Goal: Task Accomplishment & Management: Complete application form

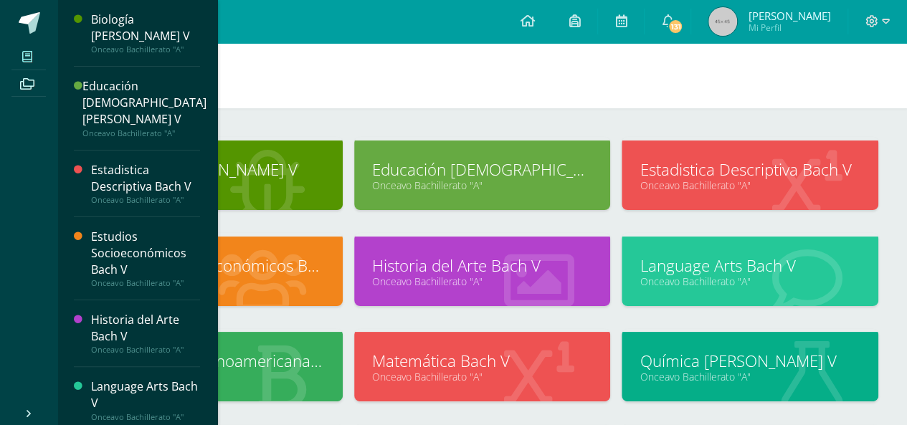
click at [36, 52] on span at bounding box center [27, 56] width 32 height 19
click at [32, 35] on link at bounding box center [28, 21] width 57 height 43
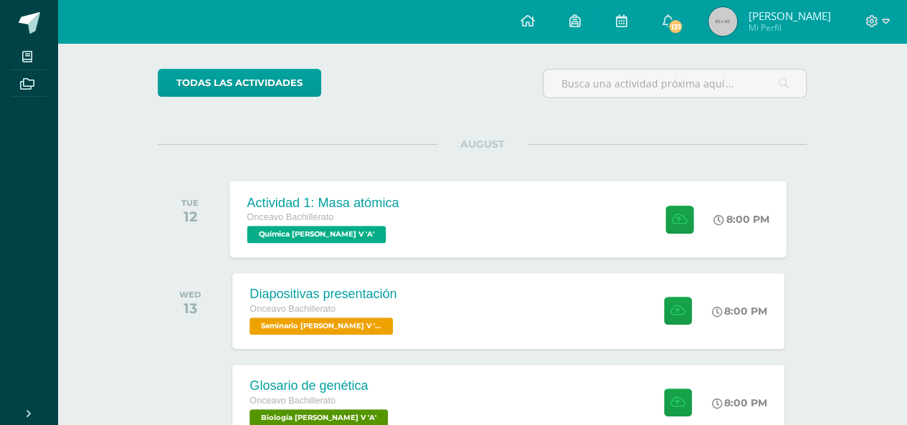
scroll to position [100, 0]
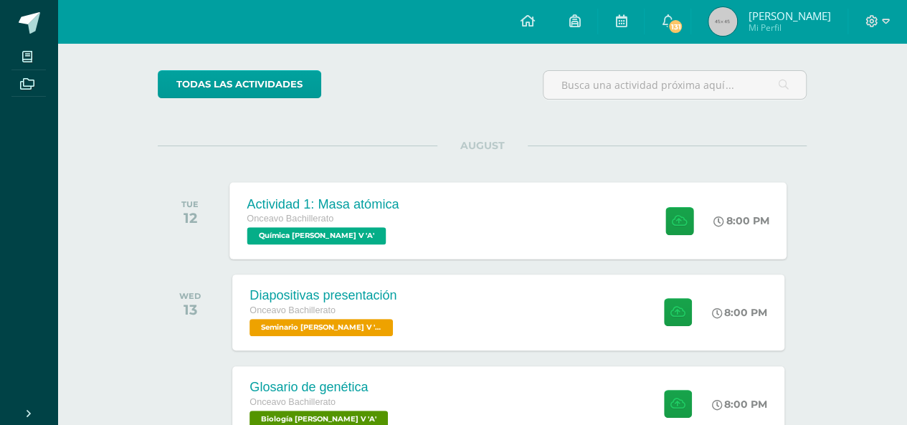
click at [430, 227] on div "Actividad 1: Masa atómica Onceavo Bachillerato Química [PERSON_NAME] V 'A' 8:00…" at bounding box center [508, 220] width 557 height 77
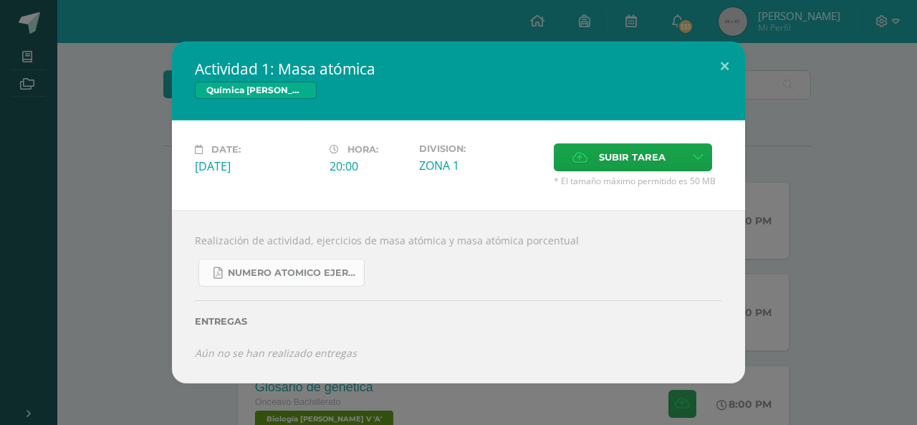
click at [315, 272] on span "Numero atomico ejercicios.pdf" at bounding box center [292, 272] width 129 height 11
click at [726, 65] on button at bounding box center [724, 66] width 41 height 49
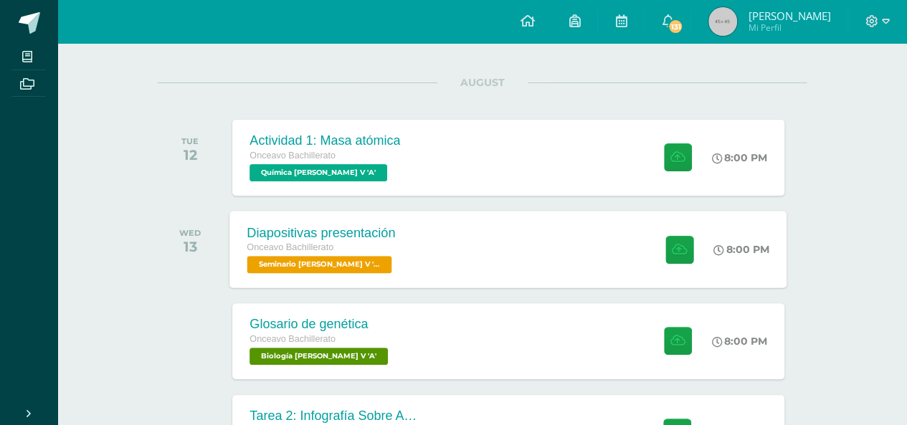
scroll to position [167, 0]
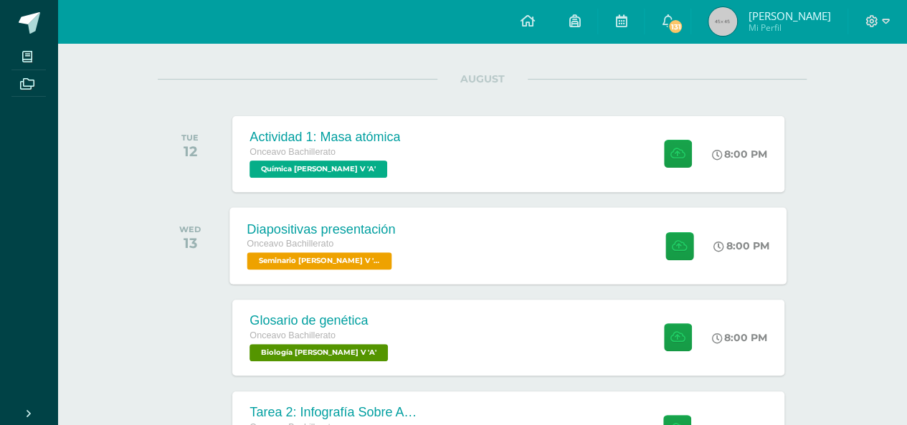
click at [382, 249] on div "Onceavo Bachillerato" at bounding box center [321, 245] width 148 height 16
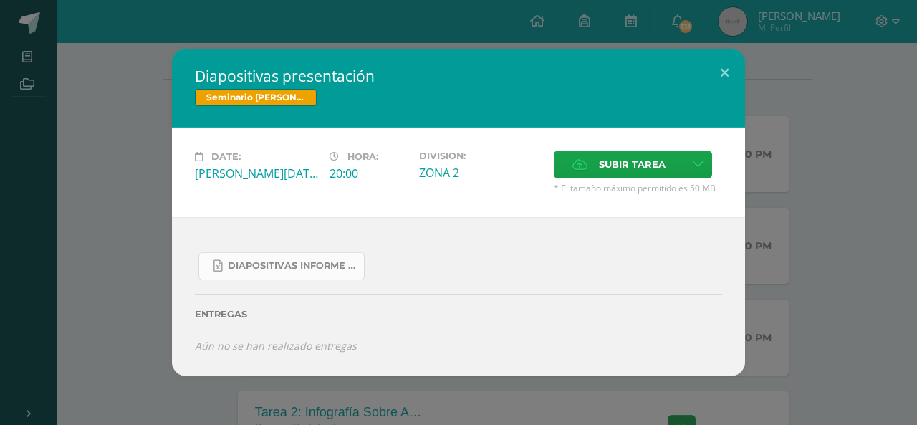
click at [309, 262] on span "Diapositivas informe investigación acción 2025.xlsx" at bounding box center [292, 265] width 129 height 11
click at [722, 71] on button at bounding box center [724, 73] width 41 height 49
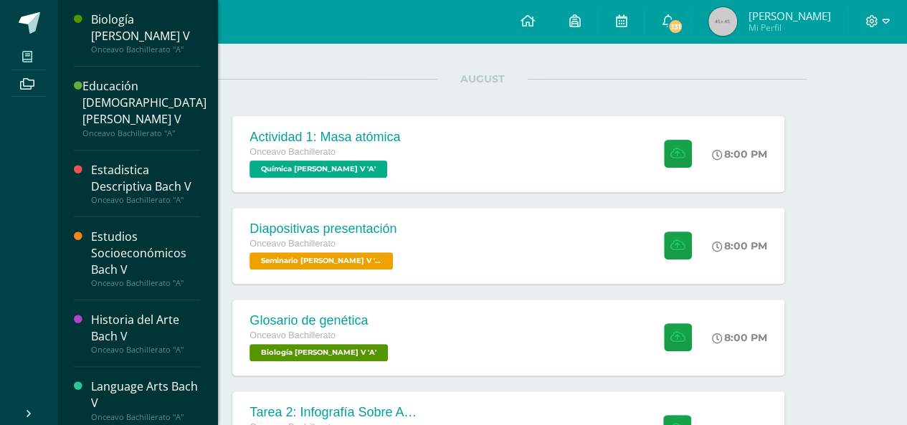
click at [29, 62] on icon at bounding box center [27, 56] width 10 height 11
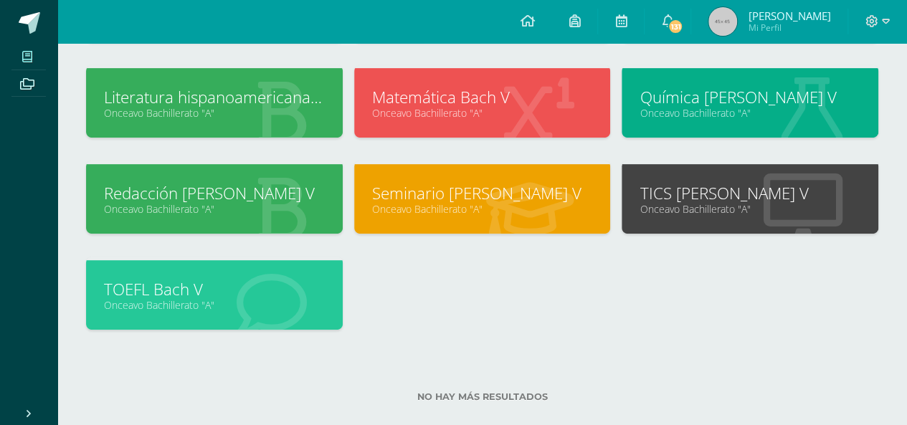
scroll to position [267, 0]
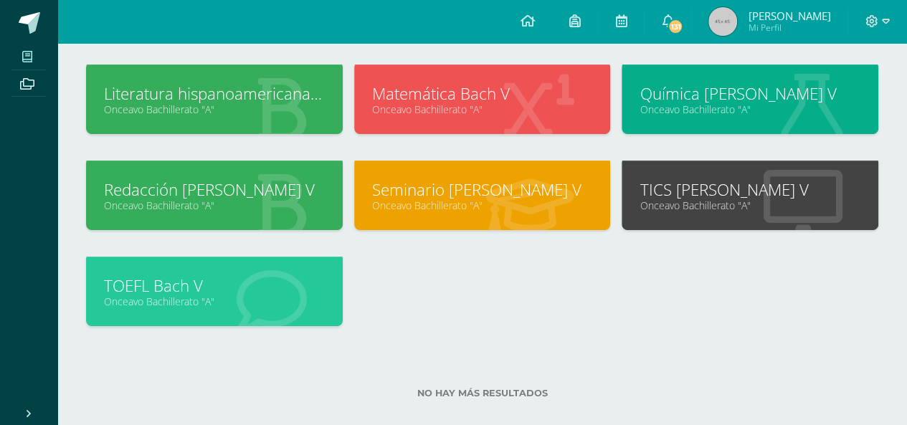
click at [492, 198] on link "Seminario Bach V" at bounding box center [482, 189] width 221 height 22
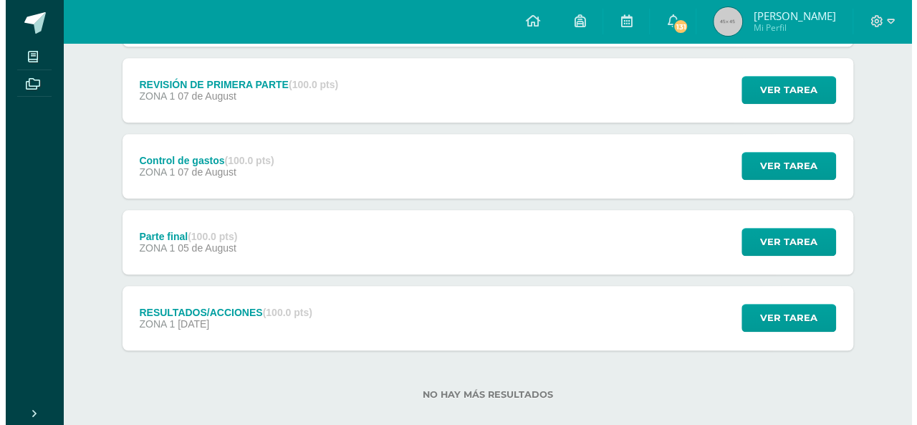
scroll to position [659, 0]
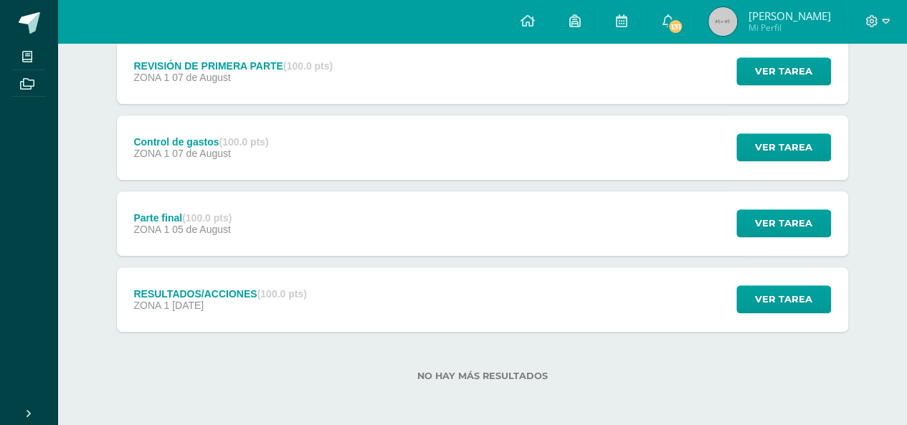
click at [336, 295] on div "RESULTADOS/ACCIONES (100.0 pts) ZONA 1 [DATE] Ver tarea RESULTADOS/ACCIONES Sem…" at bounding box center [482, 299] width 731 height 65
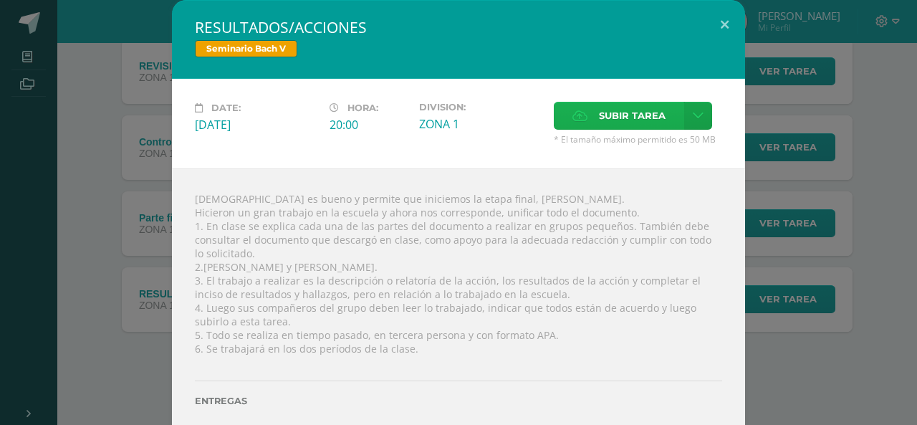
click at [608, 114] on span "Subir tarea" at bounding box center [632, 115] width 67 height 27
click at [0, 0] on input "Subir tarea" at bounding box center [0, 0] width 0 height 0
click at [709, 122] on div "Subir tarea" at bounding box center [638, 118] width 168 height 32
click at [693, 120] on icon at bounding box center [698, 116] width 11 height 12
click at [612, 151] on span "Subir enlace" at bounding box center [631, 147] width 60 height 14
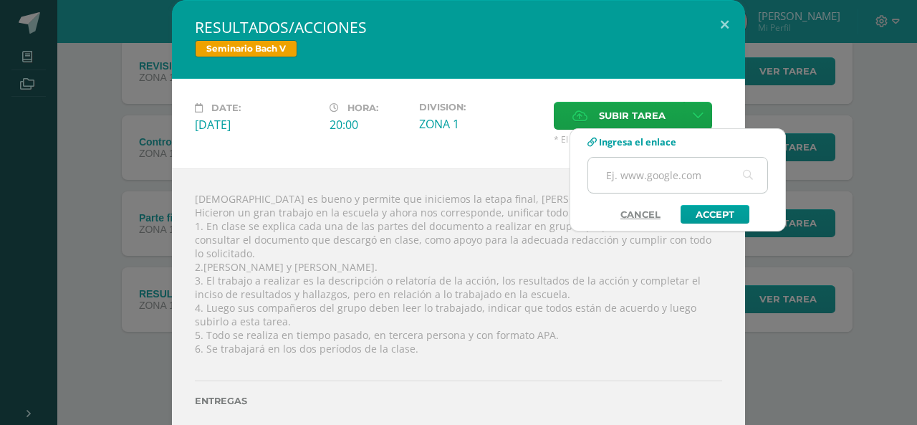
click at [628, 178] on input "text" at bounding box center [677, 175] width 179 height 35
click at [693, 172] on input "text" at bounding box center [677, 175] width 179 height 35
type input "https://docs.google.com/document/d/1jbhS-62HvODFd2qEl-J1h2D-dghHhVxYaM-ePgZZWYE…"
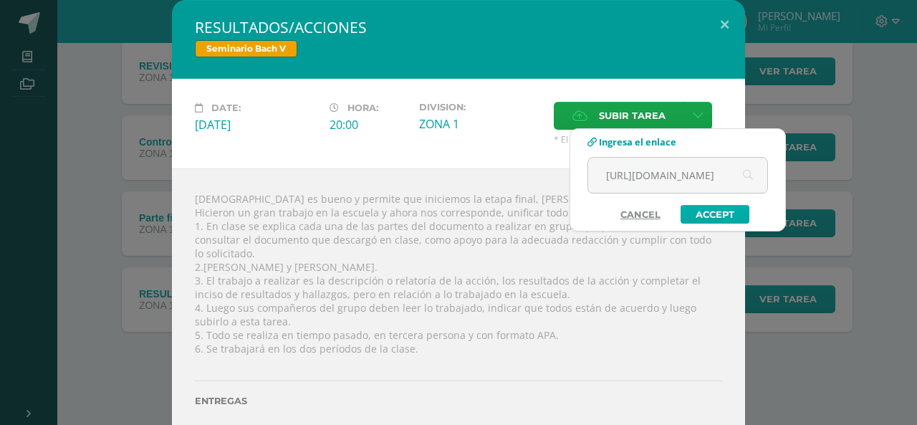
click at [712, 217] on link "Accept" at bounding box center [715, 214] width 69 height 19
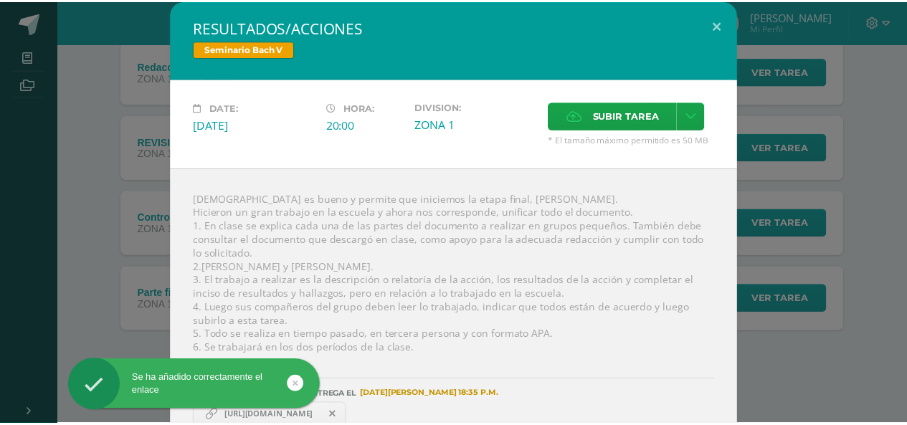
scroll to position [22, 0]
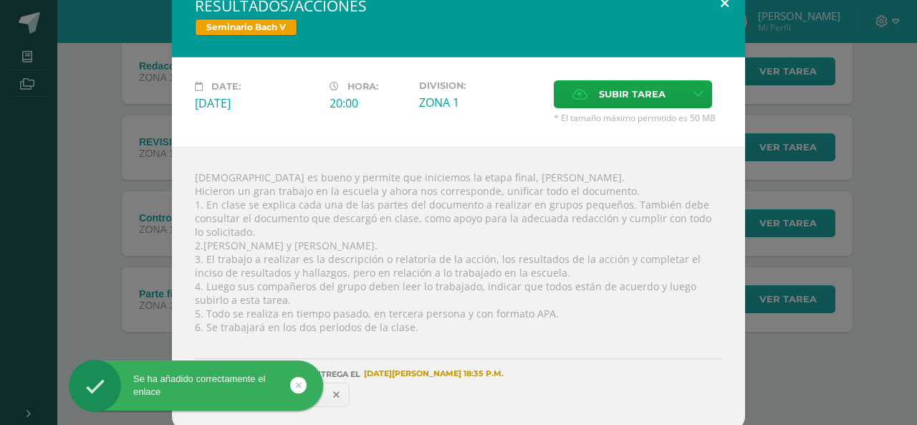
click at [721, 8] on button at bounding box center [724, 2] width 41 height 49
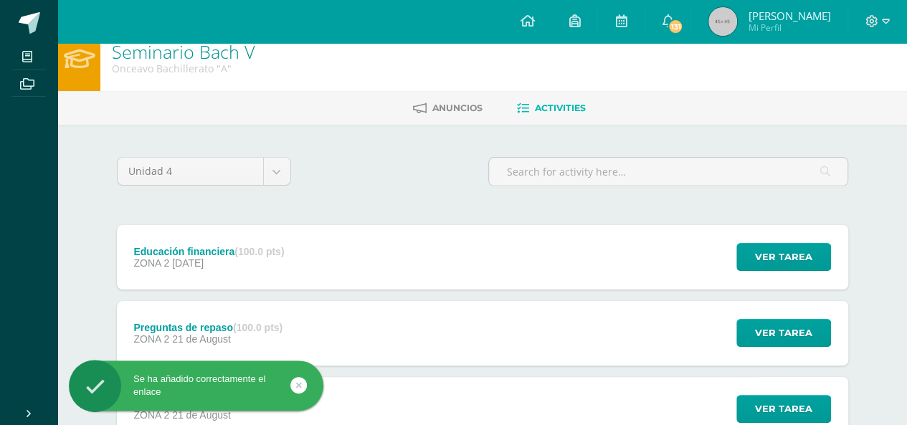
scroll to position [0, 0]
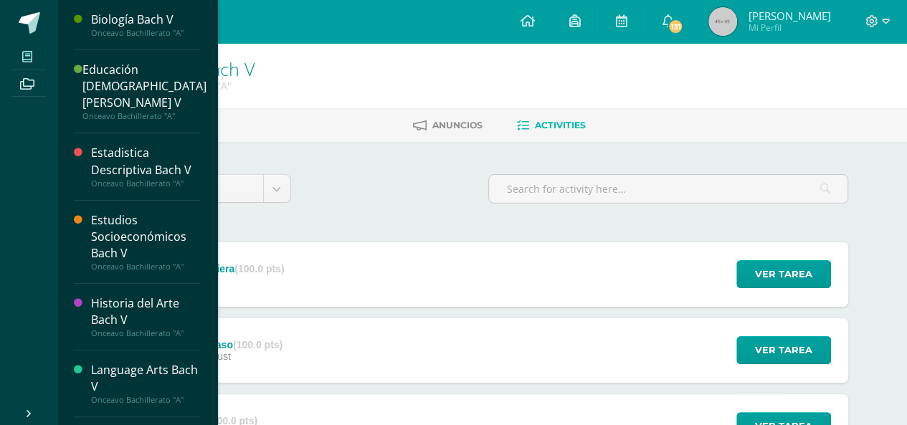
click at [26, 48] on span at bounding box center [27, 56] width 32 height 19
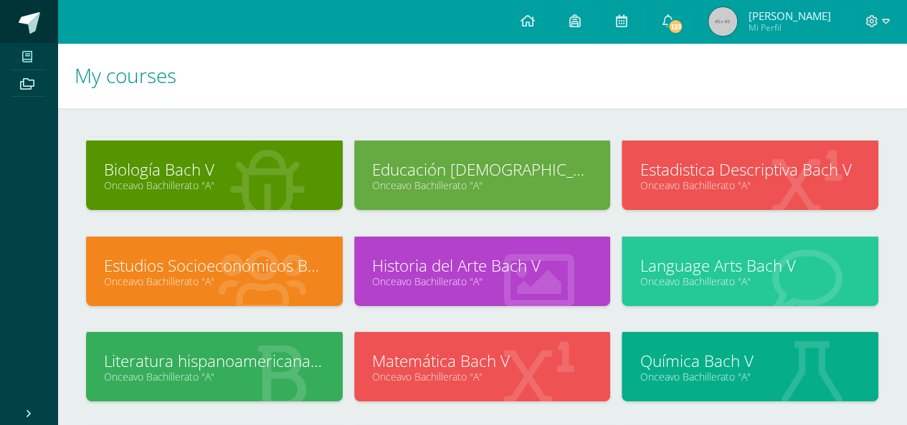
click at [29, 27] on span at bounding box center [30, 23] width 22 height 22
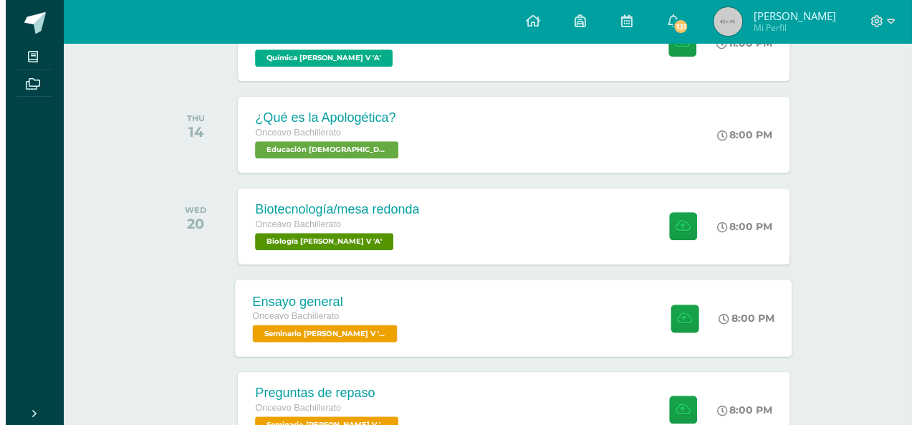
scroll to position [556, 0]
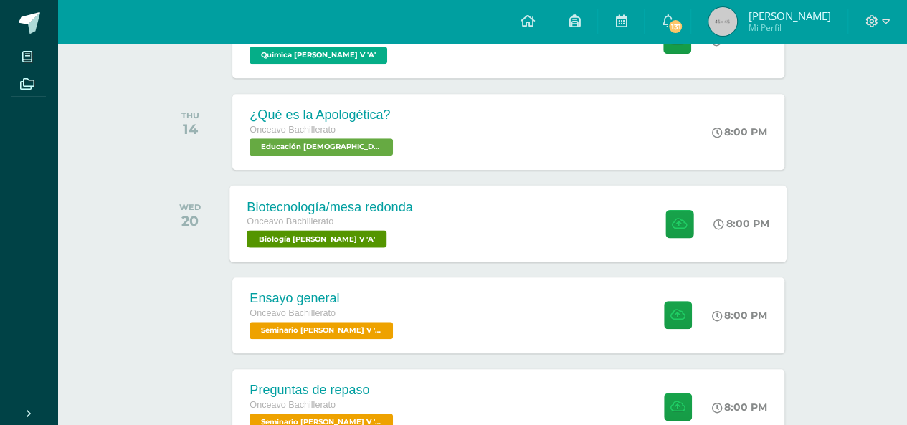
click at [397, 231] on div "Onceavo Bachillerato Biología [PERSON_NAME] V 'A'" at bounding box center [330, 230] width 166 height 33
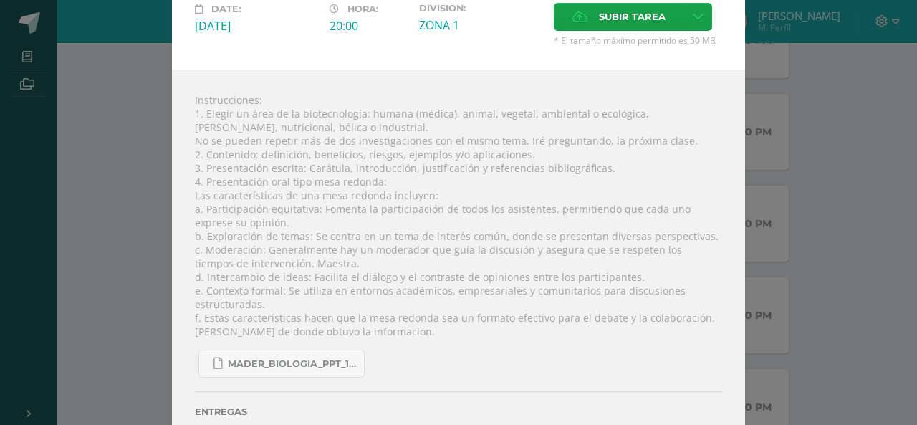
scroll to position [100, 0]
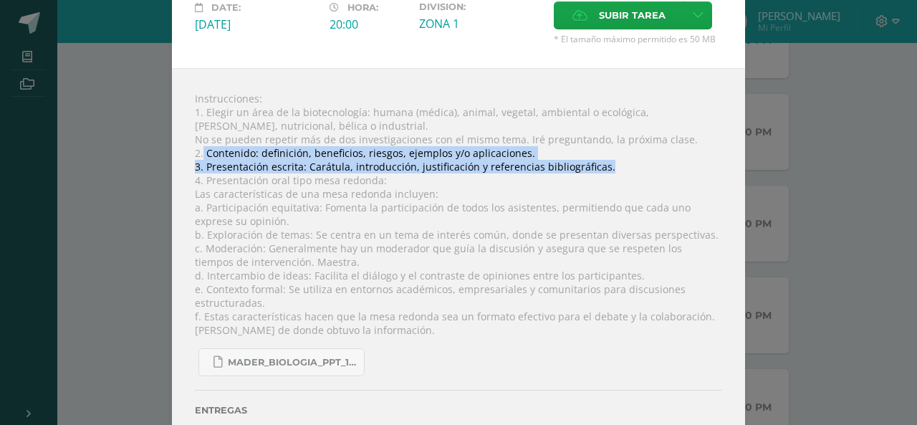
drag, startPoint x: 198, startPoint y: 151, endPoint x: 644, endPoint y: 161, distance: 446.6
click at [644, 161] on div "Instrucciones: 1. Elegir un área de la biotecnología: humana (médica), animal, …" at bounding box center [458, 270] width 573 height 404
copy div "Contenido: definición, beneficios, riesgos, ejemplos y/o aplicaciones. 3. Prese…"
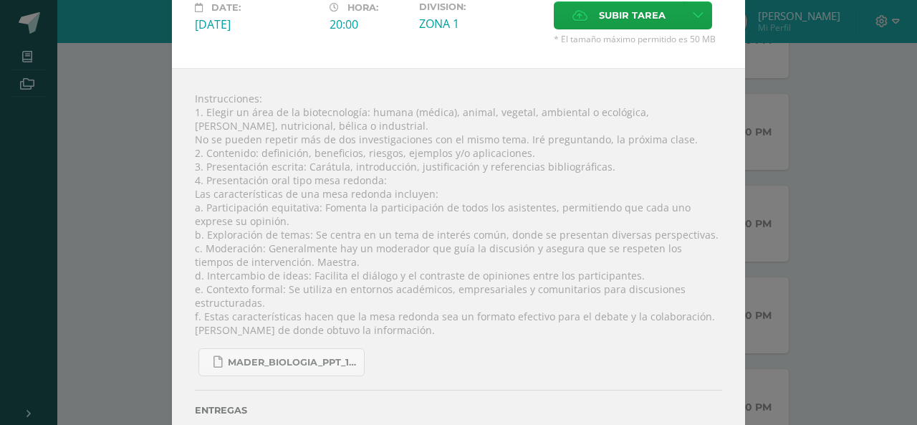
click at [490, 200] on div "Instrucciones: 1. Elegir un área de la biotecnología: humana (médica), animal, …" at bounding box center [458, 270] width 573 height 404
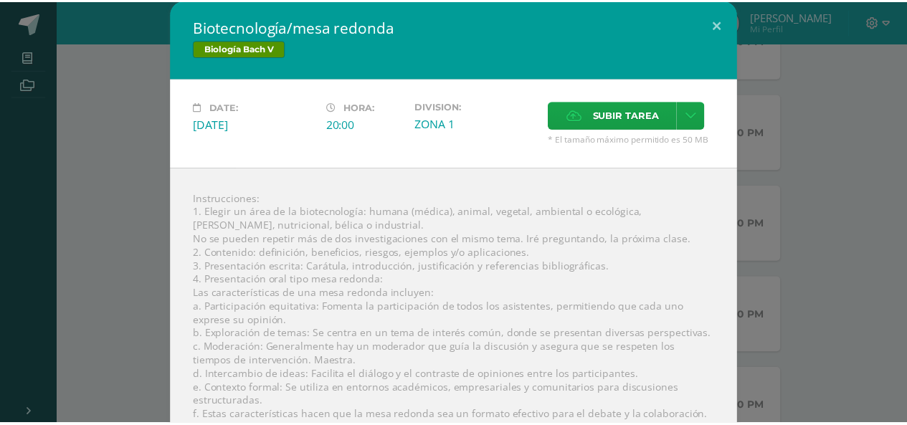
scroll to position [0, 0]
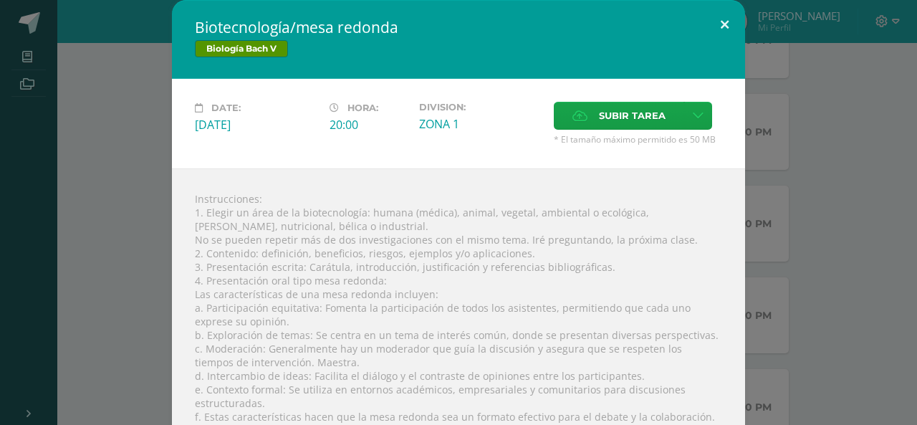
click at [720, 19] on button at bounding box center [724, 24] width 41 height 49
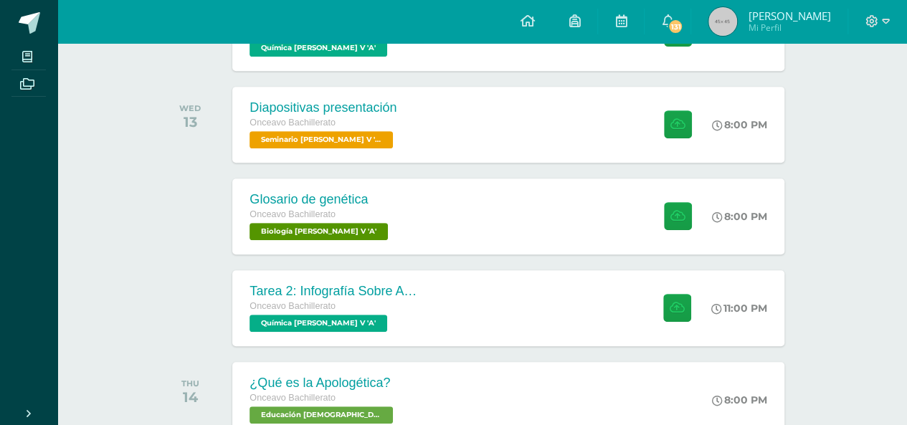
scroll to position [282, 0]
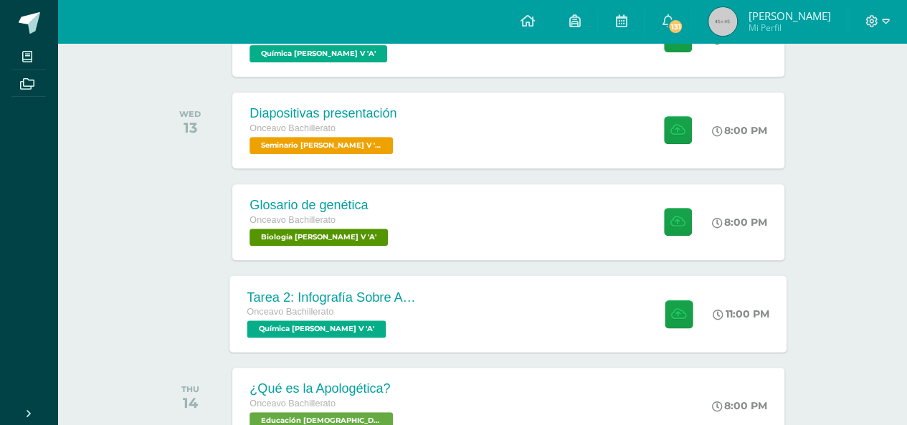
click at [424, 326] on div "Tarea 2: Infografía Sobre Avogadro Onceavo Bachillerato Química Bach V 'A'" at bounding box center [334, 313] width 209 height 77
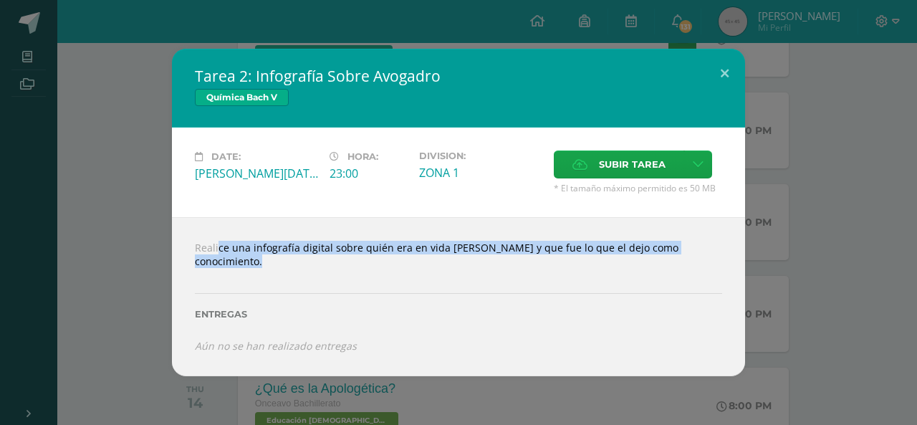
drag, startPoint x: 194, startPoint y: 246, endPoint x: 555, endPoint y: 286, distance: 364.1
click at [555, 286] on div "Realice una infografía digital sobre quién era en vida Amadeo Avogadro y que fu…" at bounding box center [458, 296] width 573 height 158
copy div "Realice una infografía digital sobre quién era en vida Amadeo Avogadro y que fu…"
click at [728, 75] on button at bounding box center [724, 73] width 41 height 49
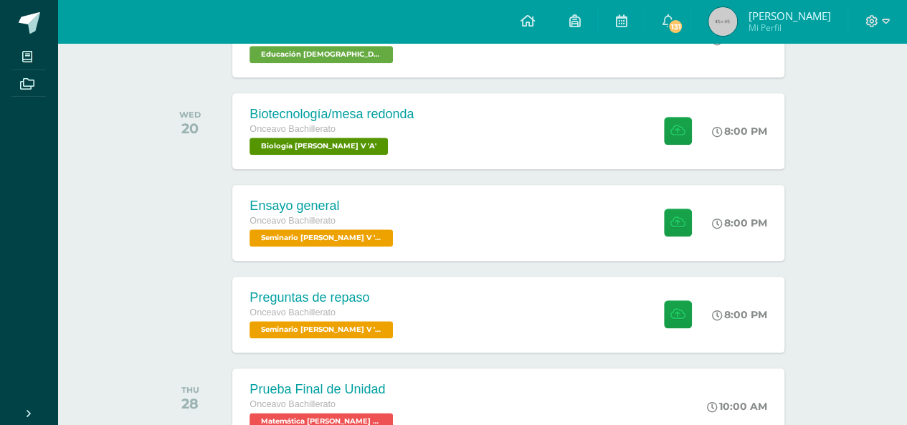
scroll to position [606, 0]
